Goal: Obtain resource: Download file/media

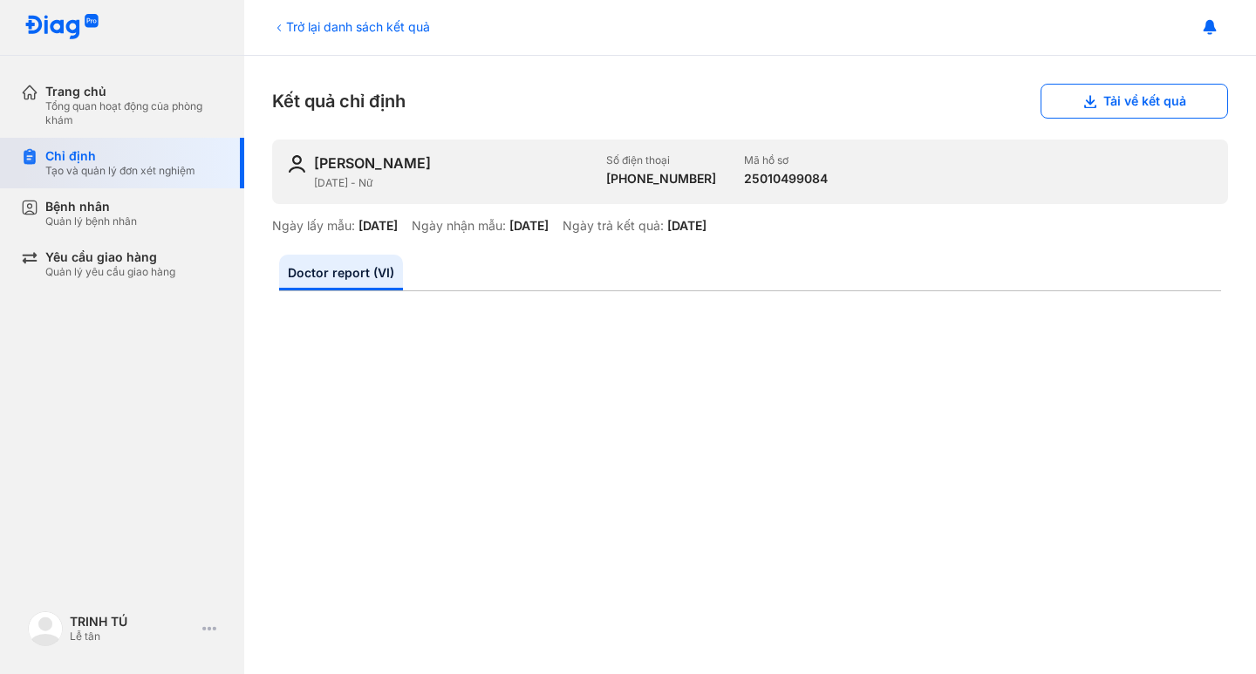
click at [118, 158] on div "Chỉ định" at bounding box center [120, 156] width 150 height 16
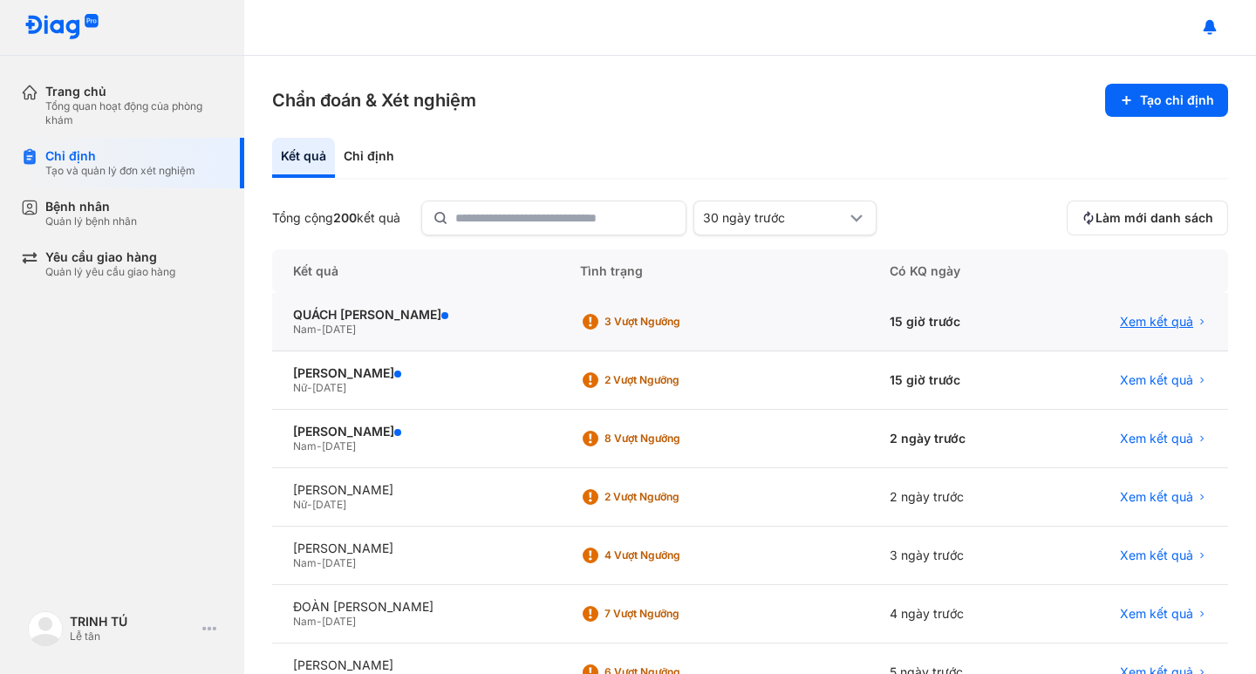
click at [1165, 318] on span "Xem kết quả" at bounding box center [1156, 322] width 73 height 16
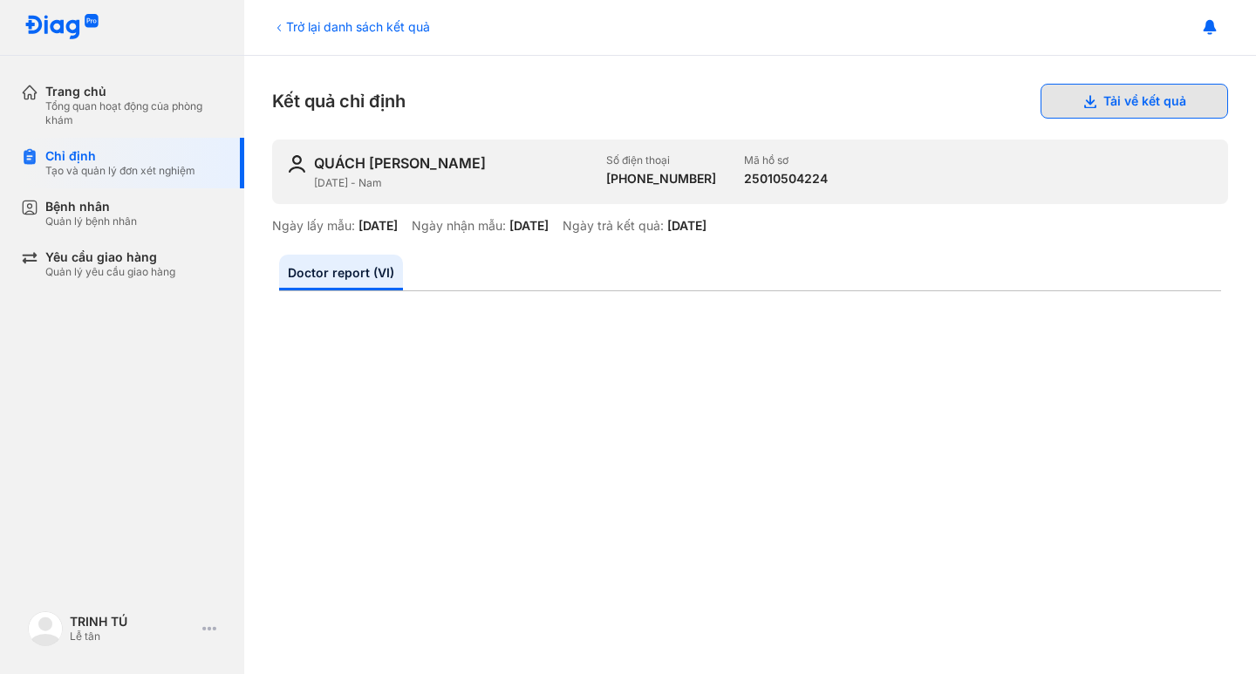
click at [1083, 105] on icon at bounding box center [1090, 101] width 14 height 14
